Goal: Complete application form

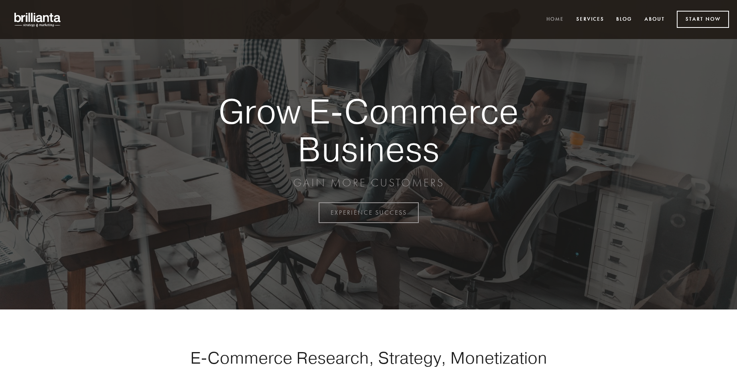
scroll to position [2090, 0]
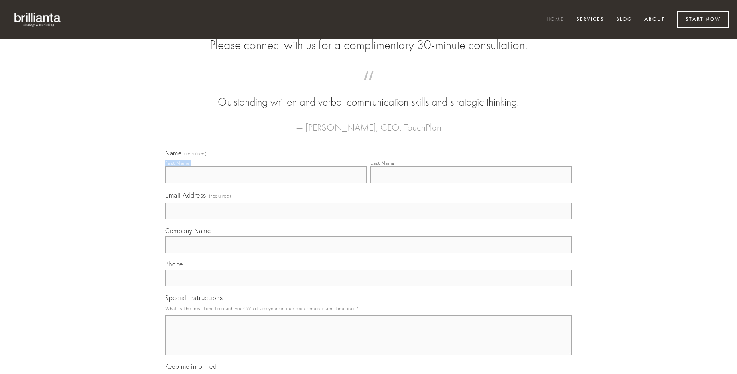
type input "[PERSON_NAME]"
click at [471, 183] on input "Last Name" at bounding box center [470, 175] width 201 height 17
type input "[PERSON_NAME]"
click at [368, 220] on input "Email Address (required)" at bounding box center [368, 211] width 407 height 17
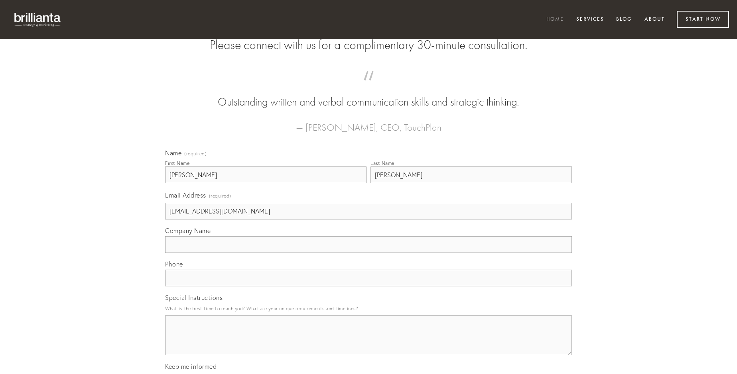
type input "[EMAIL_ADDRESS][DOMAIN_NAME]"
click at [368, 253] on input "Company Name" at bounding box center [368, 244] width 407 height 17
type input "degero"
click at [368, 287] on input "text" at bounding box center [368, 278] width 407 height 17
click at [368, 343] on textarea "Special Instructions" at bounding box center [368, 336] width 407 height 40
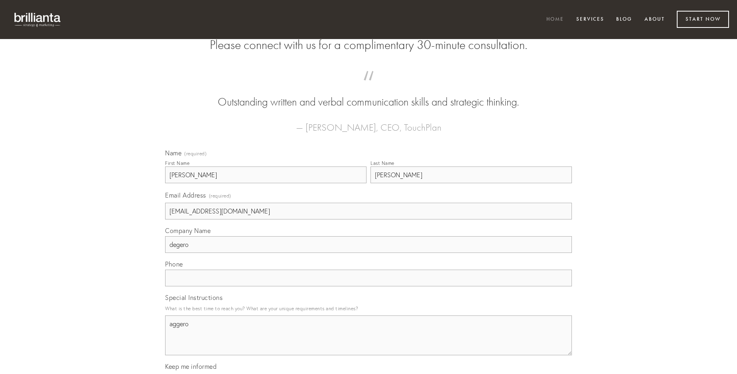
type textarea "aggero"
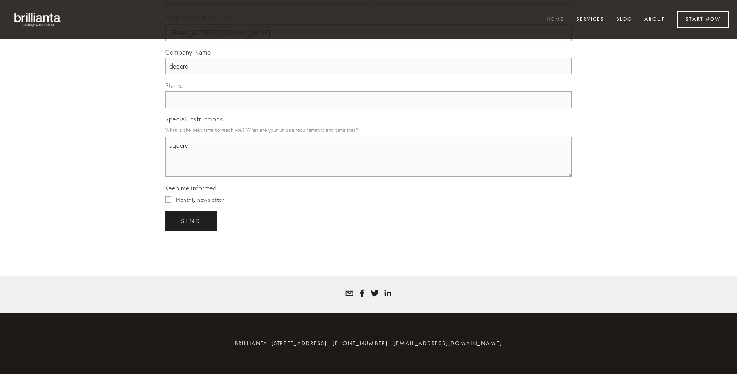
click at [191, 221] on span "send" at bounding box center [191, 221] width 20 height 7
